Goal: Information Seeking & Learning: Learn about a topic

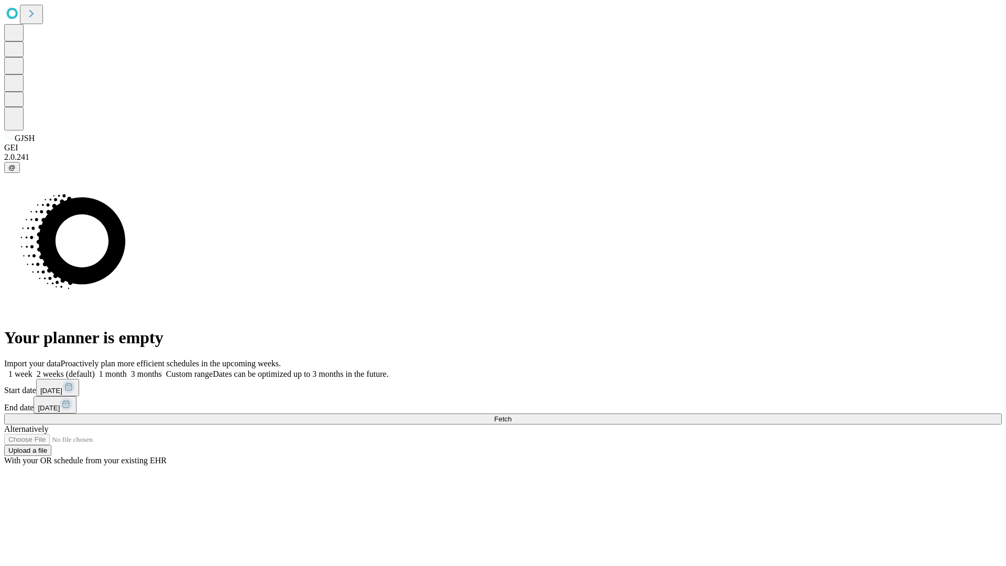
click at [512, 415] on span "Fetch" at bounding box center [502, 419] width 17 height 8
